Goal: Check status: Check status

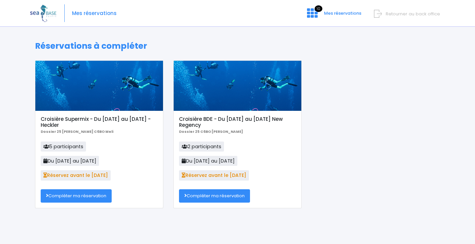
click at [93, 193] on link "Compléter ma réservation" at bounding box center [76, 195] width 71 height 13
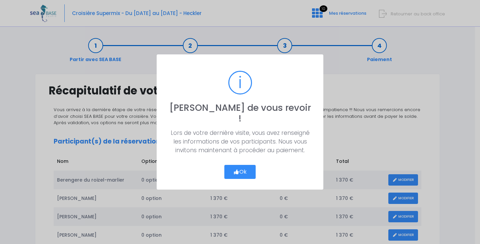
click at [245, 169] on button "Ok" at bounding box center [239, 172] width 31 height 14
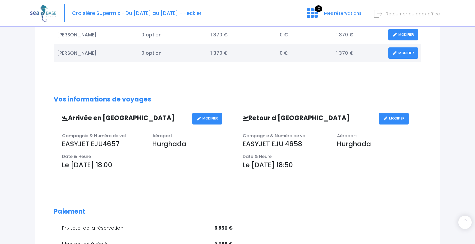
scroll to position [298, 0]
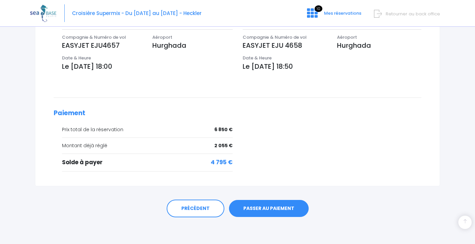
click at [288, 208] on link "PASSER AU PAIEMENT" at bounding box center [269, 208] width 80 height 17
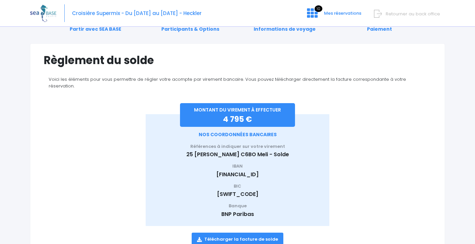
scroll to position [53, 0]
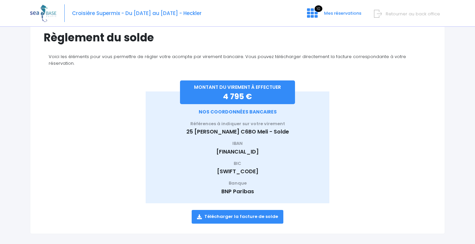
click at [264, 211] on link "Télécharger la facture de solde" at bounding box center [238, 216] width 92 height 13
click at [428, 15] on span "Retourner au back office" at bounding box center [413, 14] width 54 height 6
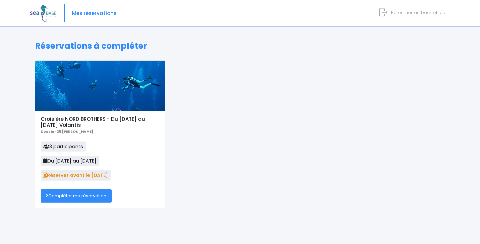
click at [96, 198] on link "Compléter ma réservation" at bounding box center [76, 195] width 71 height 13
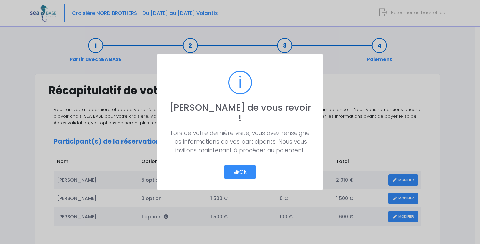
click at [232, 165] on button "Ok" at bounding box center [239, 172] width 31 height 14
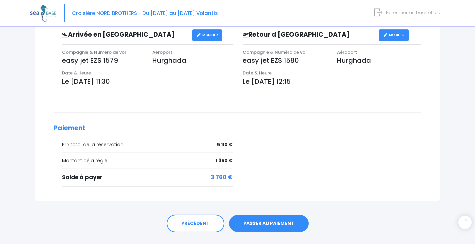
scroll to position [262, 0]
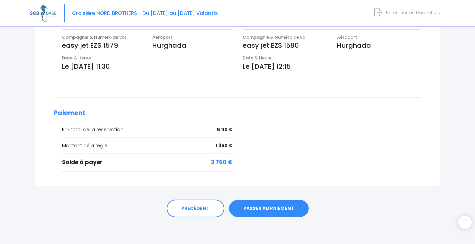
click at [284, 207] on link "PASSER AU PAIEMENT" at bounding box center [269, 208] width 80 height 17
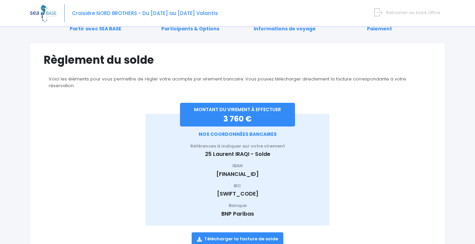
scroll to position [53, 0]
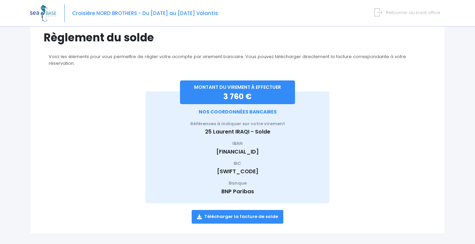
click at [265, 210] on link "Télécharger la facture de solde" at bounding box center [238, 216] width 92 height 13
click at [436, 15] on span "Retourner au back office" at bounding box center [413, 12] width 54 height 6
